Goal: Task Accomplishment & Management: Complete application form

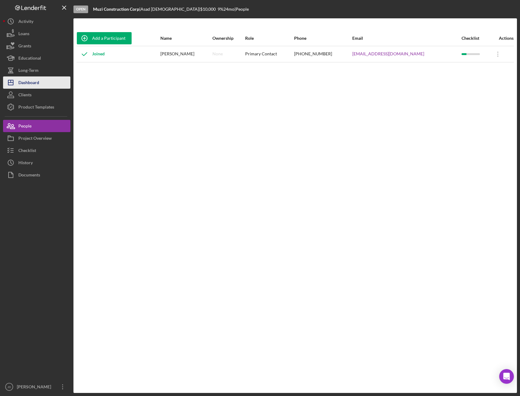
click at [32, 82] on div "Dashboard" at bounding box center [28, 84] width 21 height 14
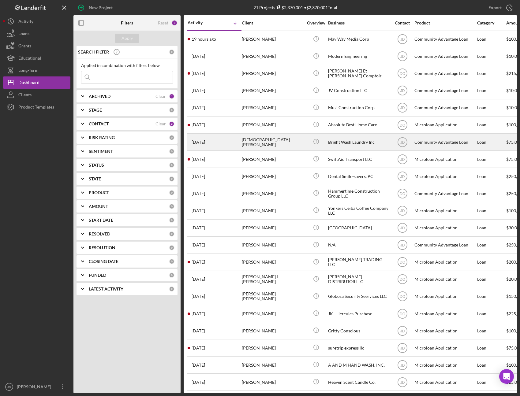
click at [260, 144] on div "[DEMOGRAPHIC_DATA][PERSON_NAME]" at bounding box center [272, 142] width 61 height 16
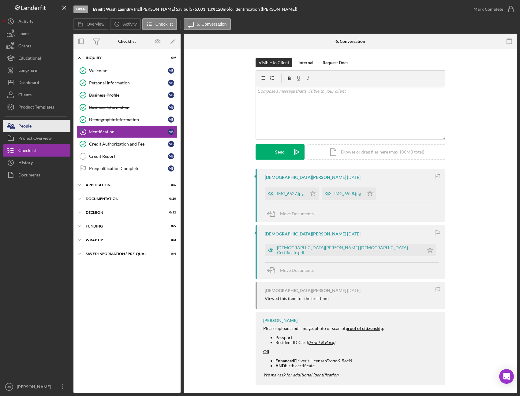
click at [30, 127] on div "People" at bounding box center [24, 127] width 13 height 14
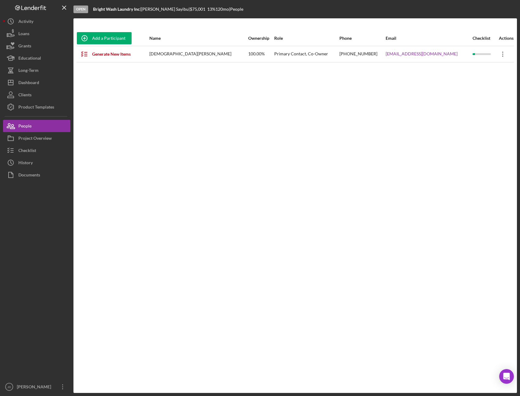
click at [497, 55] on icon "Icon/Overflow" at bounding box center [502, 54] width 15 height 15
click at [422, 107] on div "Add a Participant Name Ownership Role Phone Email Checklist Actions Generate Ne…" at bounding box center [295, 206] width 444 height 351
click at [99, 39] on div "Add a Participant" at bounding box center [108, 38] width 33 height 12
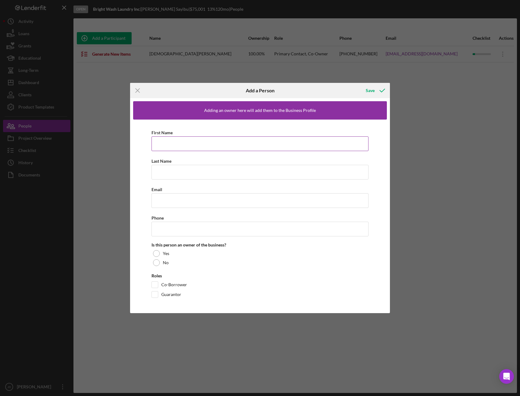
click at [187, 142] on input "First Name" at bounding box center [260, 144] width 217 height 15
type input "Adisagu"
click at [167, 173] on input "Last Name" at bounding box center [260, 172] width 217 height 15
type input "S"
type input "Zakaria"
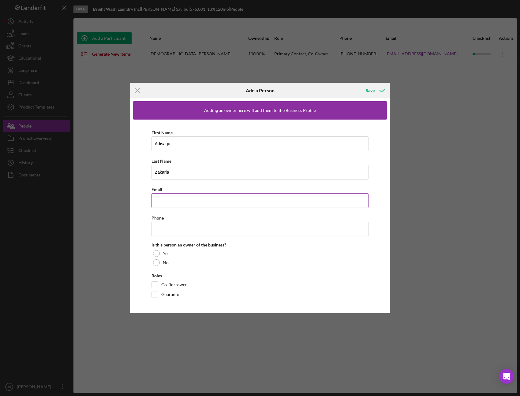
click at [190, 199] on input "Email" at bounding box center [260, 200] width 217 height 15
type input "[EMAIL_ADDRESS][DOMAIN_NAME]"
click at [169, 231] on input "Phone" at bounding box center [260, 229] width 217 height 15
type input "[PHONE_NUMBER]"
click at [139, 246] on div "First Name Adisagu Last Name [PERSON_NAME] [PERSON_NAME][EMAIL_ADDRESS][DOMAIN_…" at bounding box center [260, 215] width 254 height 191
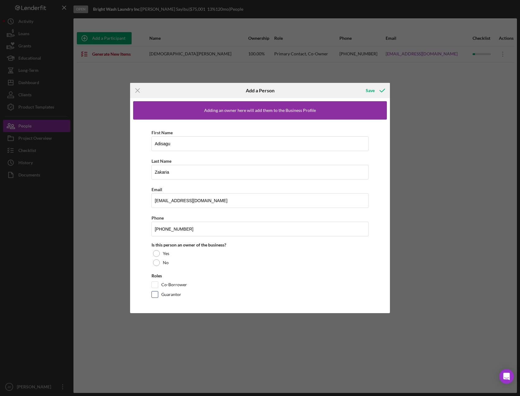
click at [153, 295] on input "Guarantor" at bounding box center [155, 295] width 6 height 6
click at [158, 261] on div at bounding box center [156, 263] width 7 height 7
click at [157, 253] on div at bounding box center [156, 253] width 7 height 7
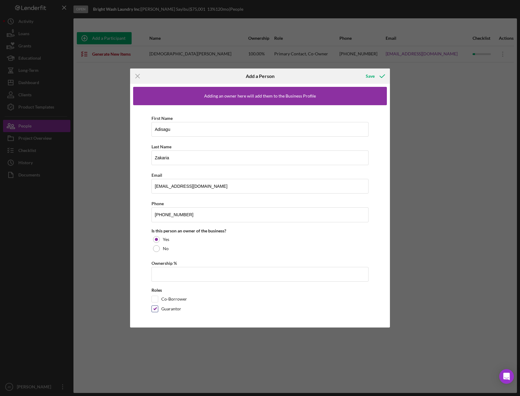
click at [156, 310] on input "Guarantor" at bounding box center [155, 309] width 6 height 6
checkbox input "false"
click at [154, 299] on input "Co-Borrower" at bounding box center [155, 299] width 6 height 6
checkbox input "true"
click at [156, 274] on input "Ownership %" at bounding box center [260, 274] width 217 height 15
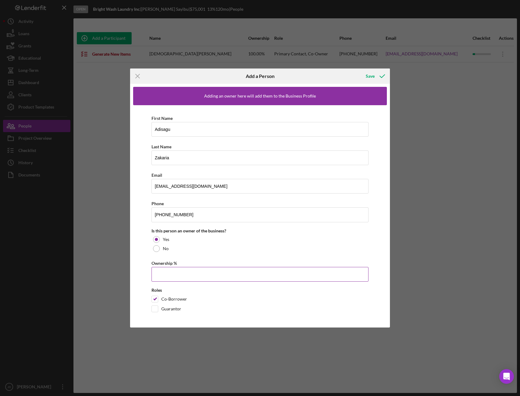
click at [157, 274] on input "Ownership %" at bounding box center [260, 274] width 217 height 15
click at [146, 260] on div "First Name Adisagu Last Name [PERSON_NAME] [PERSON_NAME][EMAIL_ADDRESS][DOMAIN_…" at bounding box center [260, 215] width 254 height 220
click at [373, 77] on div "Save" at bounding box center [370, 76] width 9 height 12
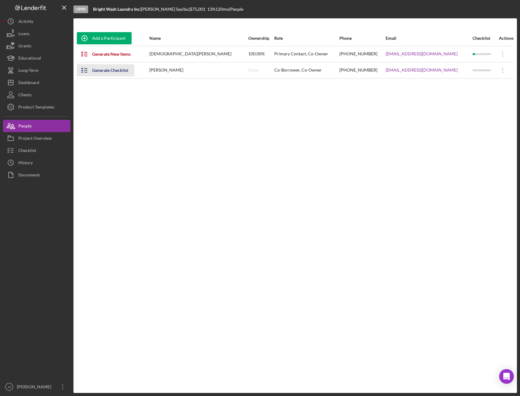
click at [112, 71] on div "Generate Checklist" at bounding box center [110, 70] width 36 height 12
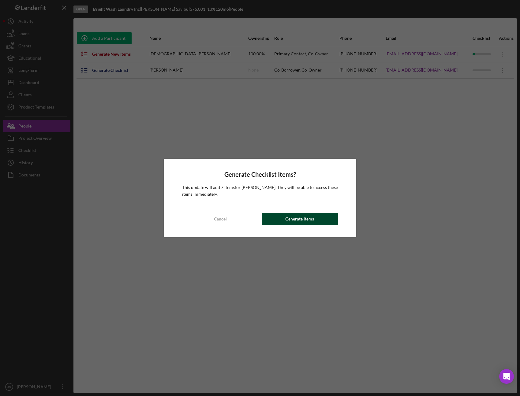
click at [318, 219] on button "Generate Items" at bounding box center [300, 219] width 77 height 12
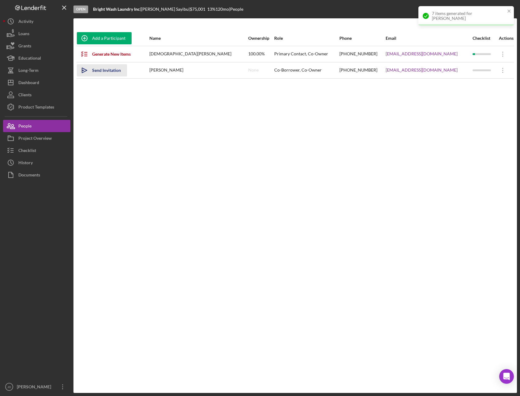
click at [108, 70] on div "Send Invitation" at bounding box center [106, 70] width 29 height 12
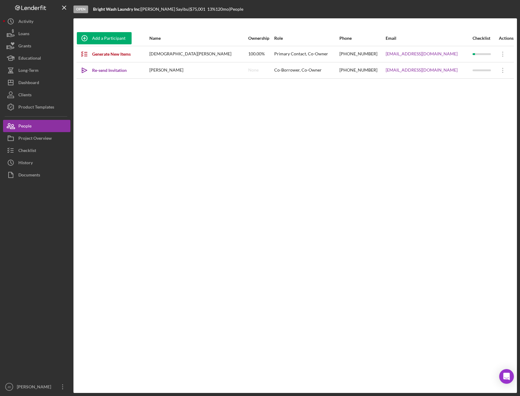
click at [160, 171] on div "Add a Participant Name Ownership Role Phone Email Checklist Actions Generate Ne…" at bounding box center [295, 206] width 444 height 351
